Goal: Navigation & Orientation: Find specific page/section

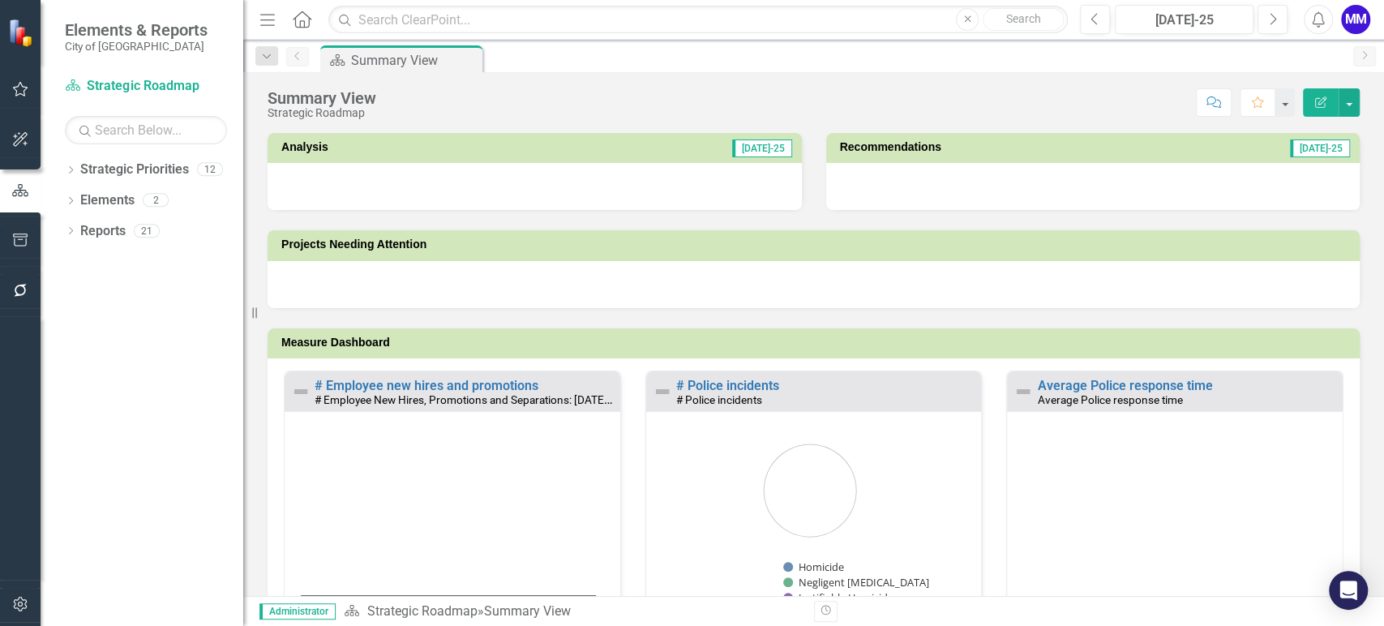
click at [1056, 86] on div "Summary View Strategic Roadmap Score: N/A [DATE]-25 Completed Comment Favorite …" at bounding box center [813, 96] width 1141 height 49
click at [19, 92] on icon "button" at bounding box center [20, 89] width 17 height 13
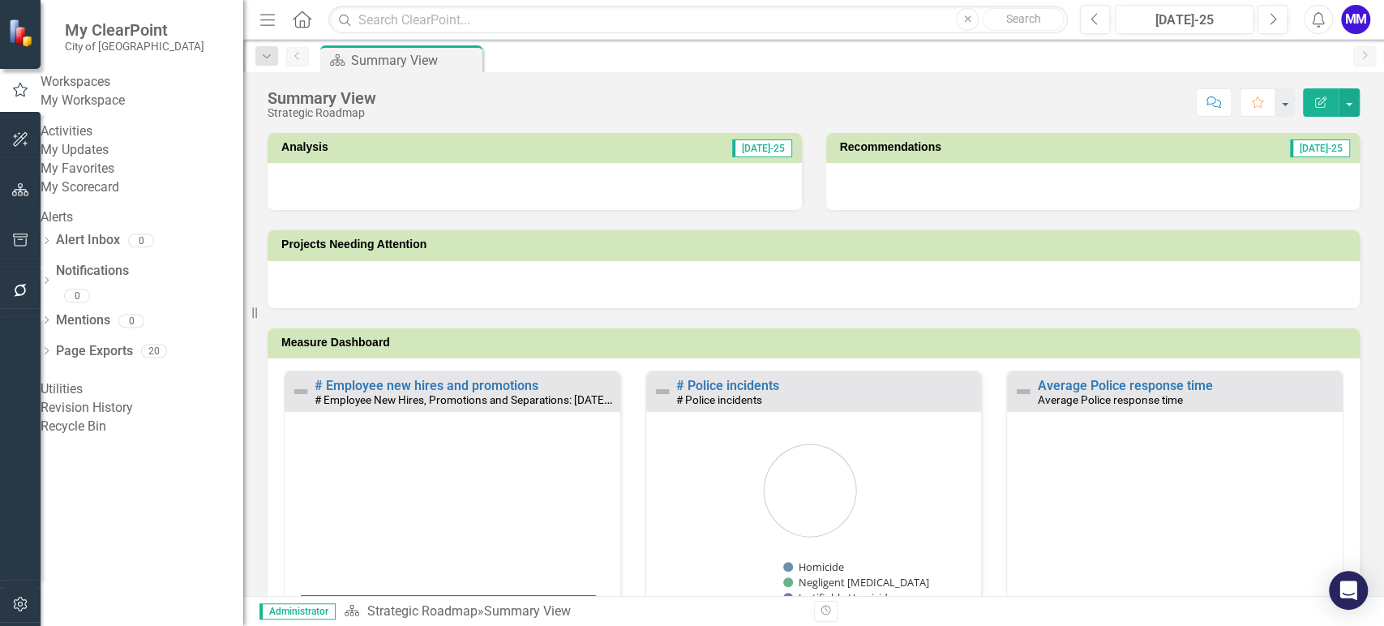
click at [118, 110] on link "My Workspace" at bounding box center [142, 101] width 203 height 19
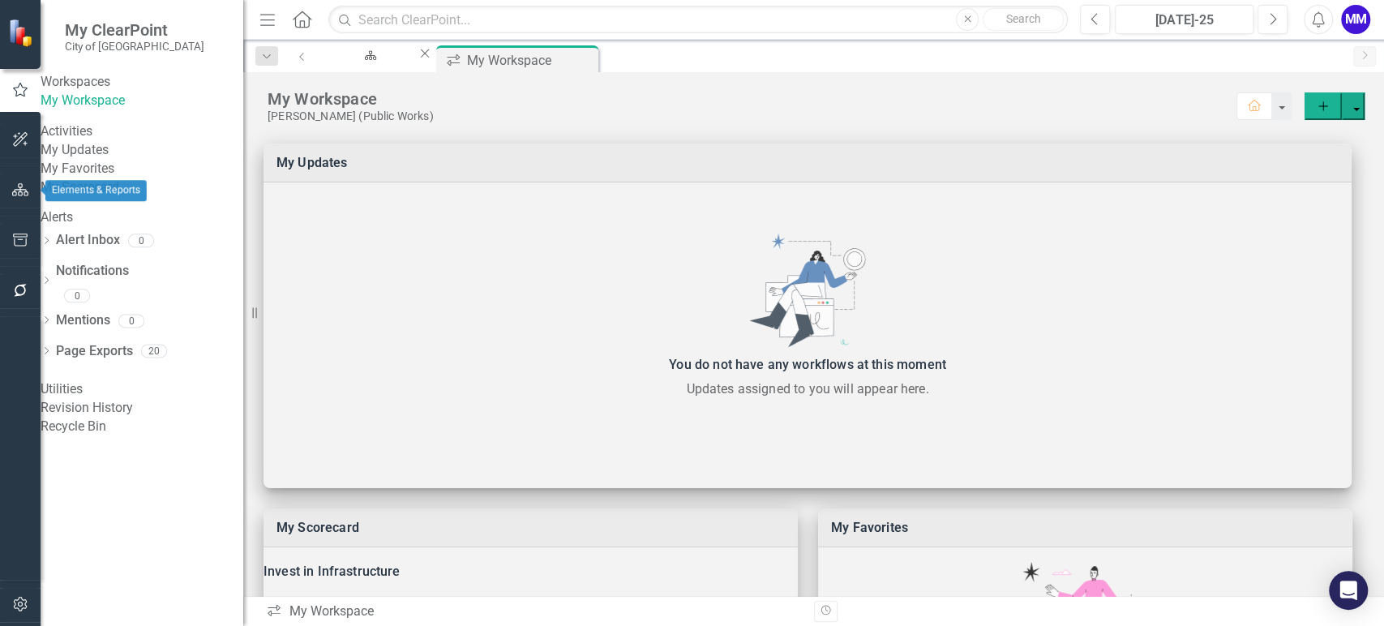
click at [29, 196] on button "button" at bounding box center [20, 191] width 36 height 34
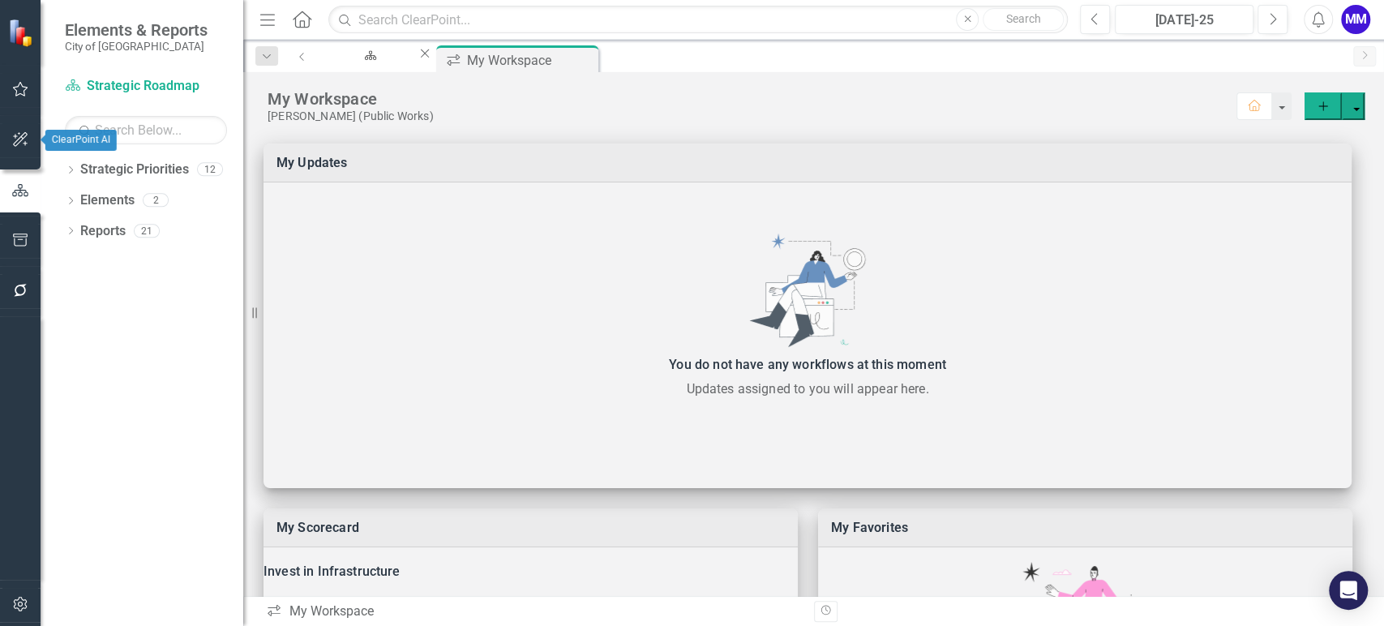
click at [29, 137] on button "button" at bounding box center [20, 140] width 36 height 34
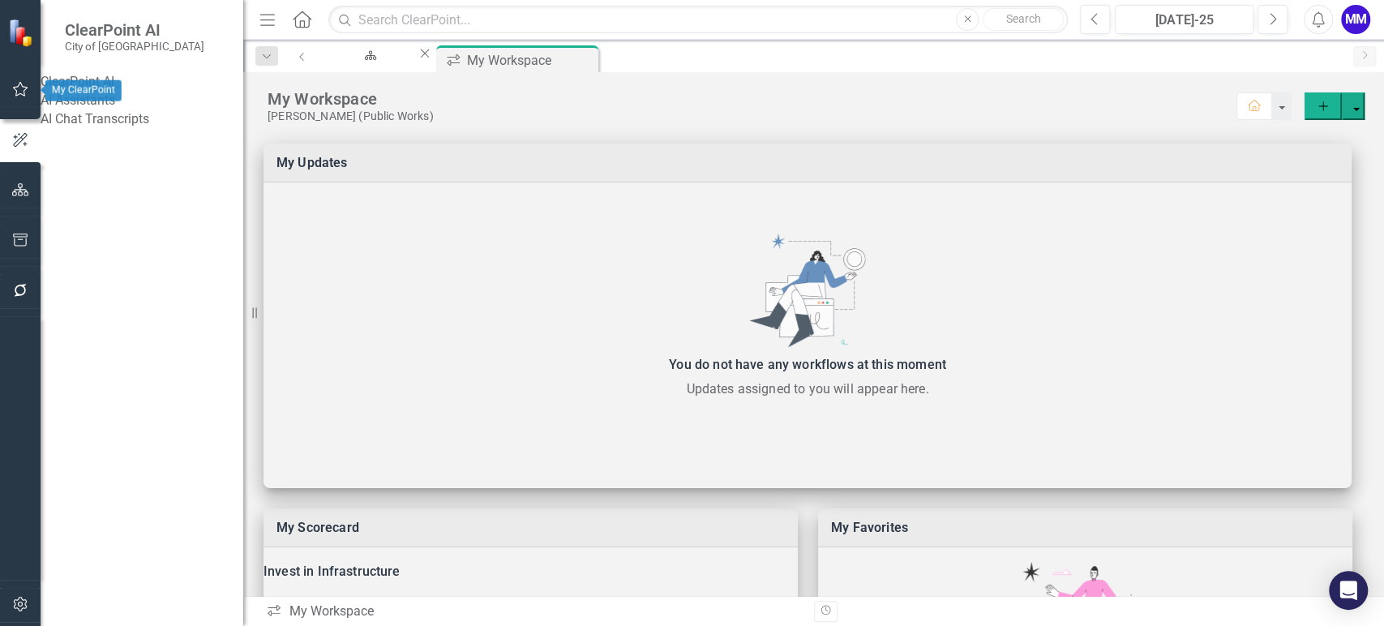
click at [7, 96] on button "button" at bounding box center [20, 90] width 36 height 34
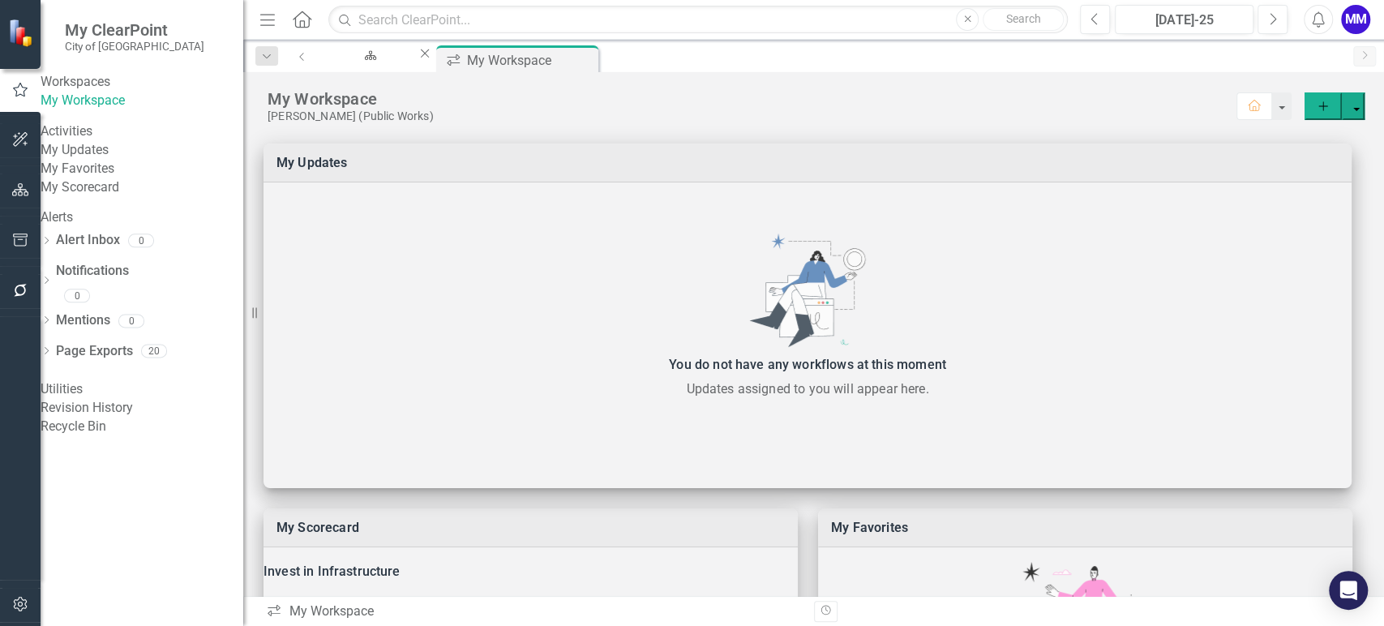
click at [295, 15] on icon at bounding box center [302, 19] width 19 height 17
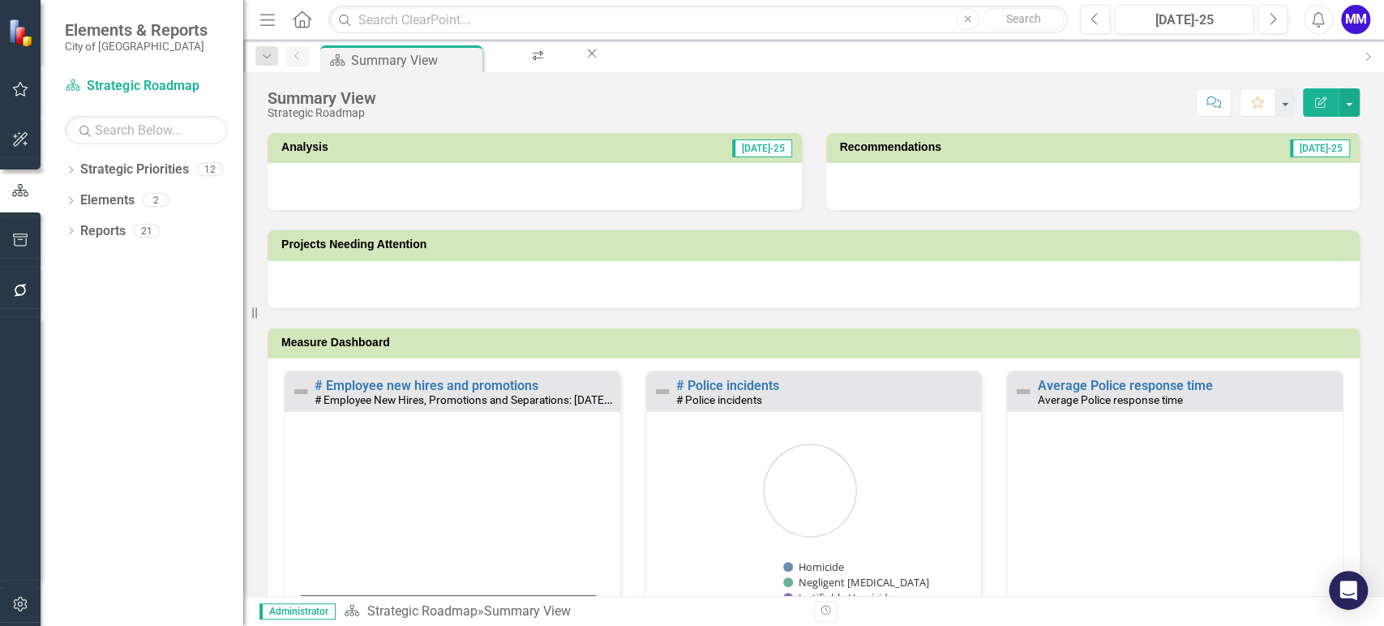
click at [1358, 18] on div "MM" at bounding box center [1355, 19] width 29 height 29
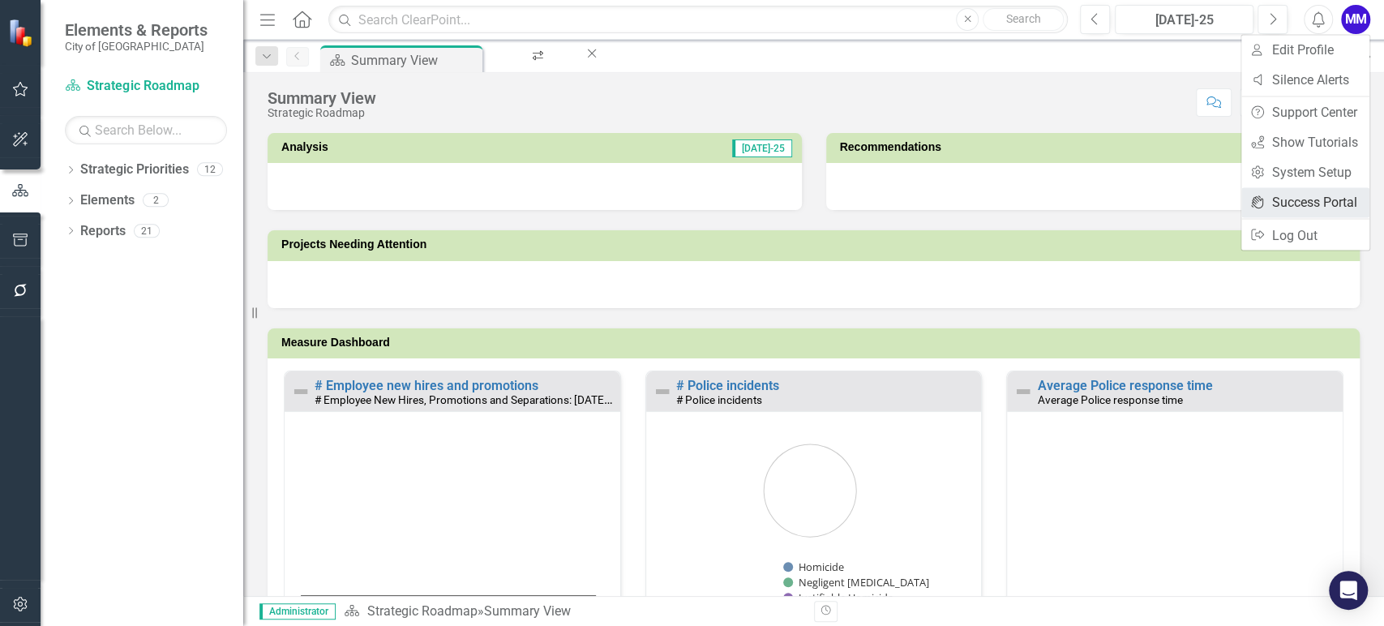
click at [1278, 201] on link "icon.portal Success Portal" at bounding box center [1306, 202] width 128 height 30
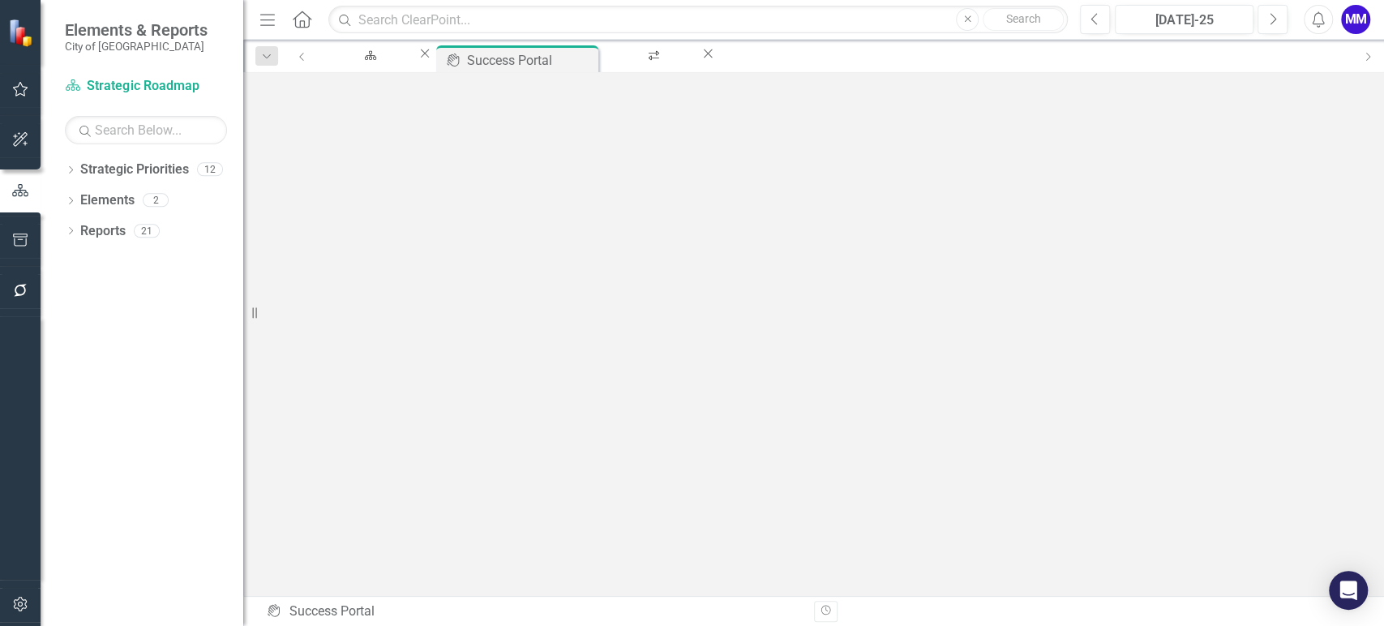
scroll to position [5, 0]
